Goal: Task Accomplishment & Management: Manage account settings

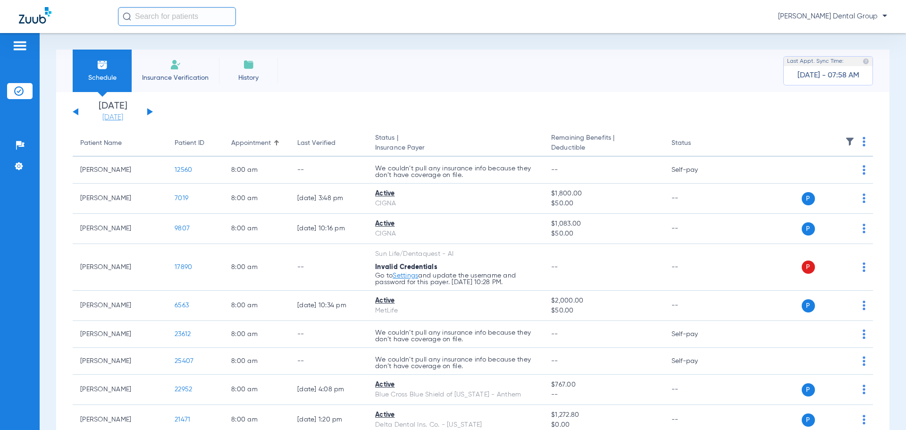
click at [114, 118] on link "[DATE]" at bounding box center [112, 117] width 57 height 9
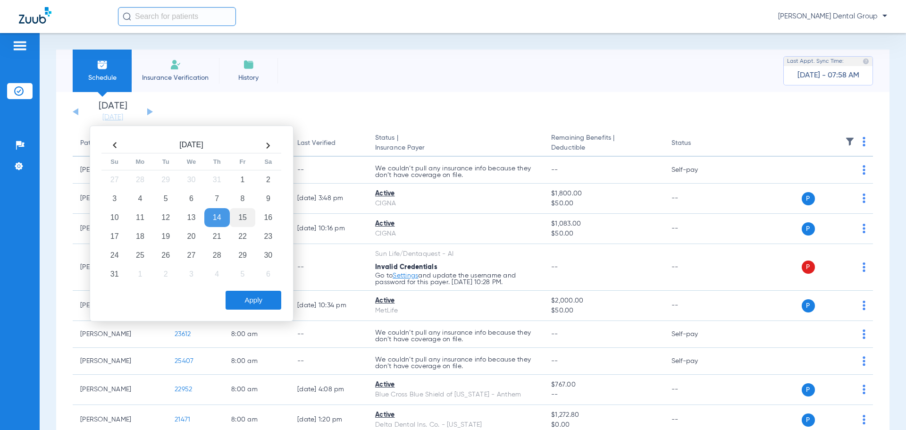
click at [238, 217] on td "15" at bounding box center [242, 217] width 25 height 19
click at [139, 234] on td "18" at bounding box center [139, 236] width 25 height 19
click at [247, 296] on button "Apply" at bounding box center [254, 300] width 56 height 19
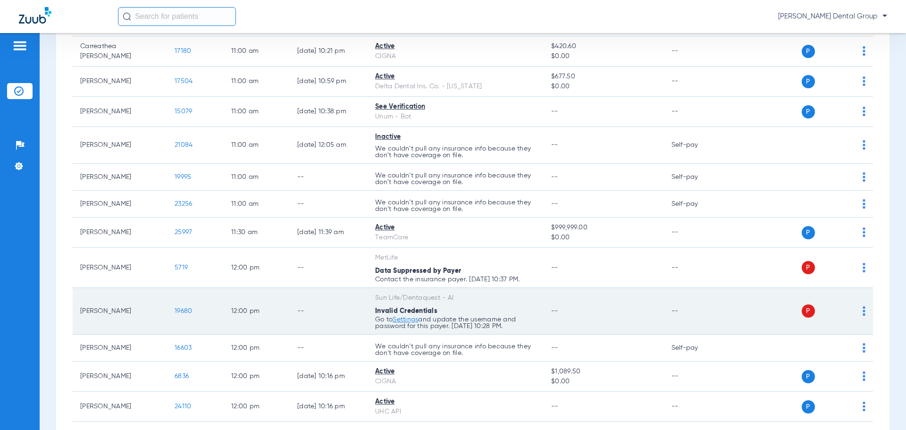
scroll to position [1133, 0]
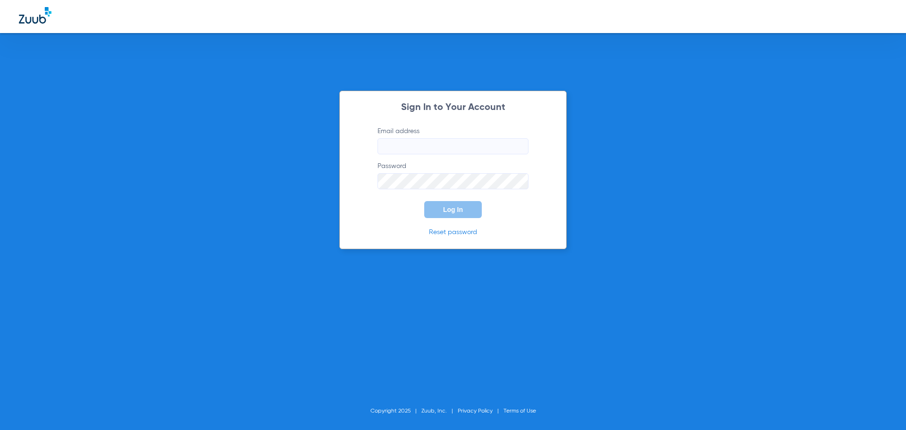
type input "[PERSON_NAME][EMAIL_ADDRESS][DOMAIN_NAME]"
click at [451, 208] on span "Log In" at bounding box center [453, 210] width 20 height 8
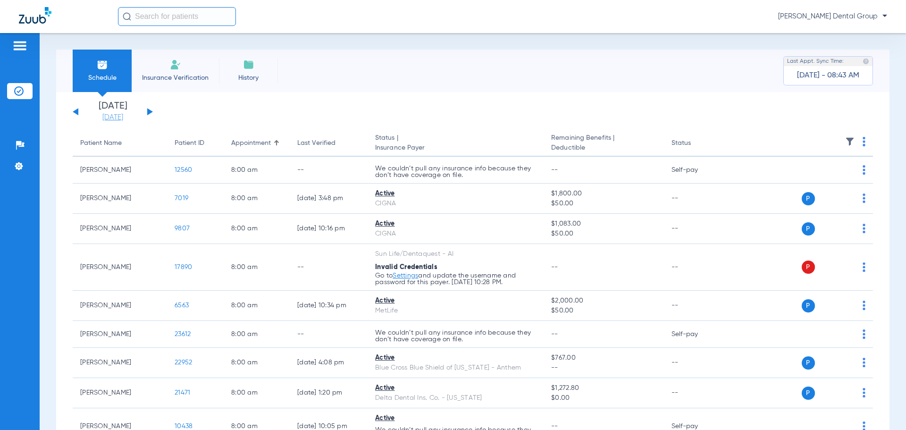
click at [114, 118] on link "[DATE]" at bounding box center [112, 117] width 57 height 9
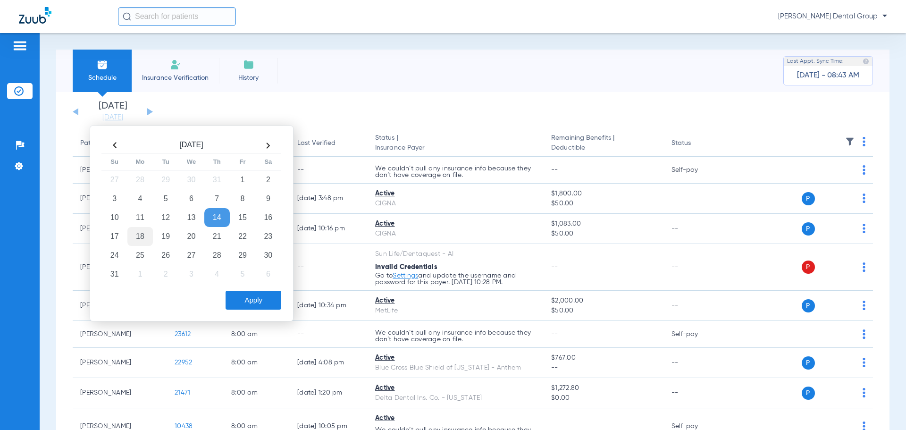
click at [140, 234] on td "18" at bounding box center [139, 236] width 25 height 19
click at [257, 302] on button "Apply" at bounding box center [254, 300] width 56 height 19
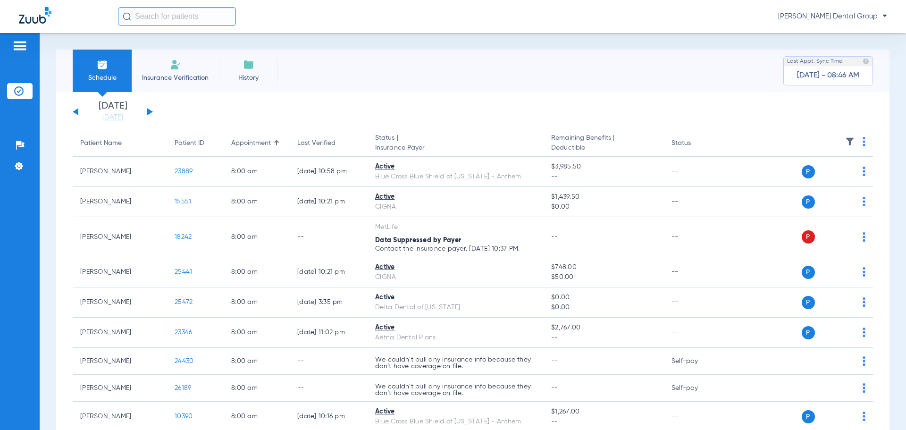
click at [150, 113] on button at bounding box center [150, 111] width 6 height 7
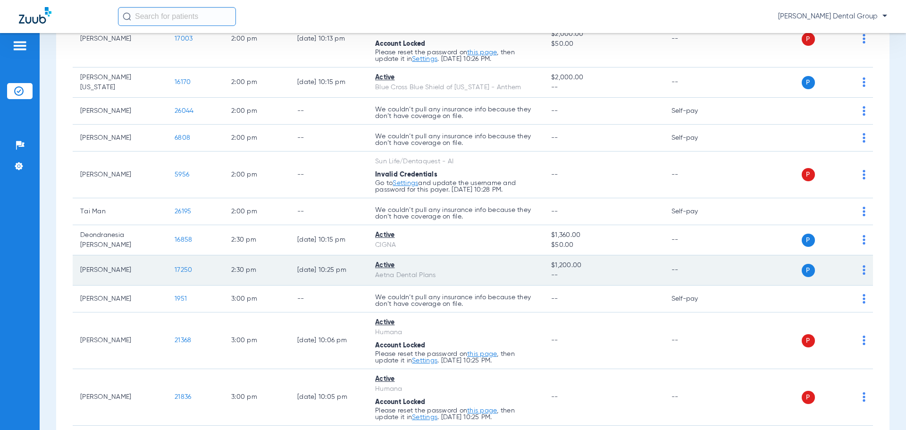
scroll to position [2124, 0]
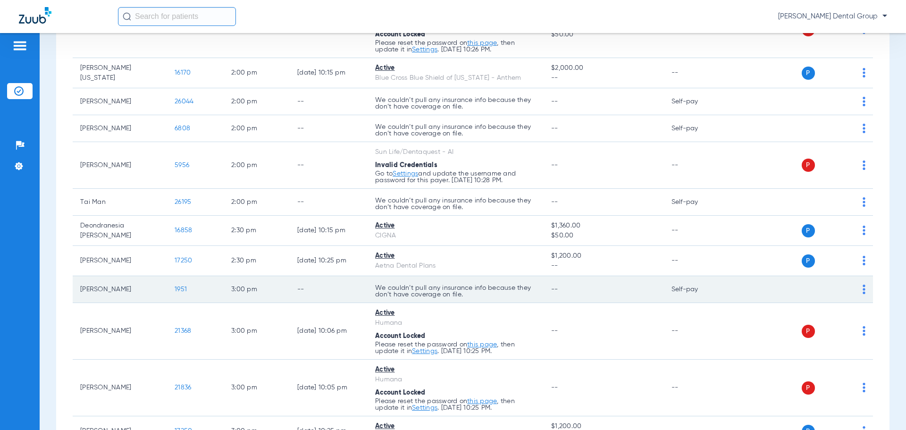
click at [145, 285] on td "[PERSON_NAME]" at bounding box center [120, 289] width 94 height 27
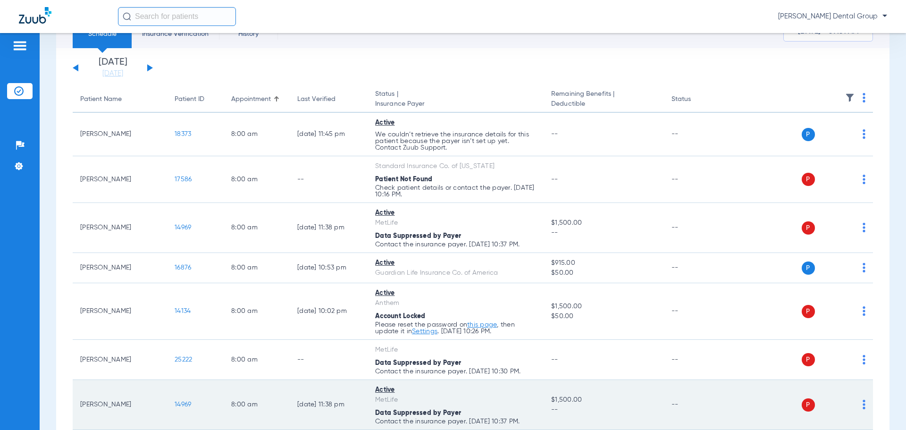
scroll to position [0, 0]
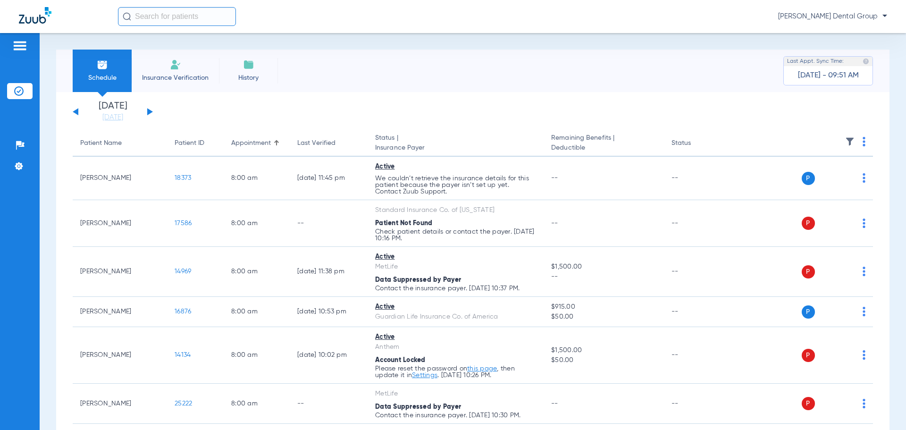
click at [150, 111] on button at bounding box center [150, 111] width 6 height 7
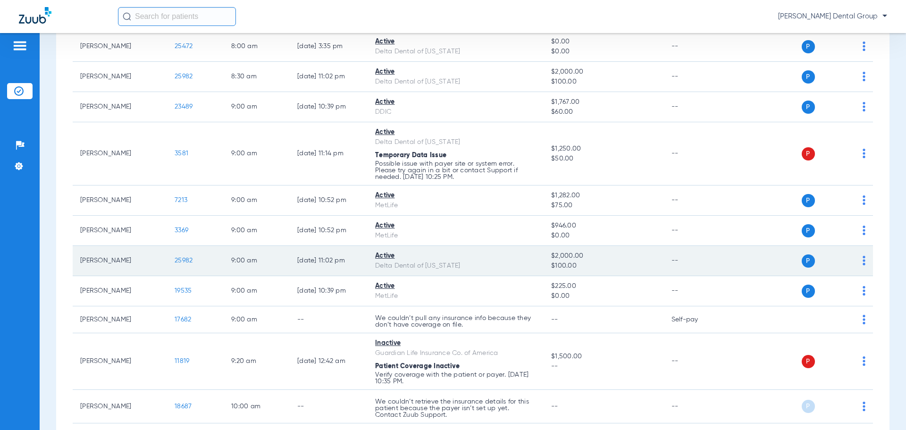
scroll to position [378, 0]
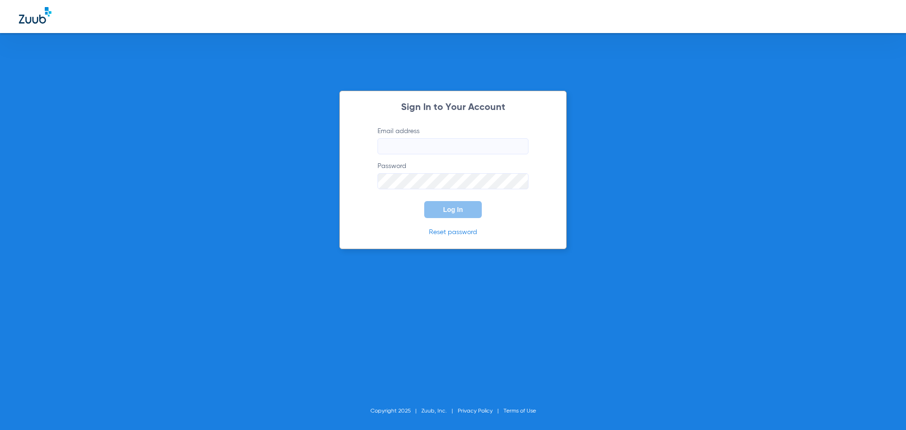
type input "[PERSON_NAME][EMAIL_ADDRESS][DOMAIN_NAME]"
